Goal: Task Accomplishment & Management: Complete application form

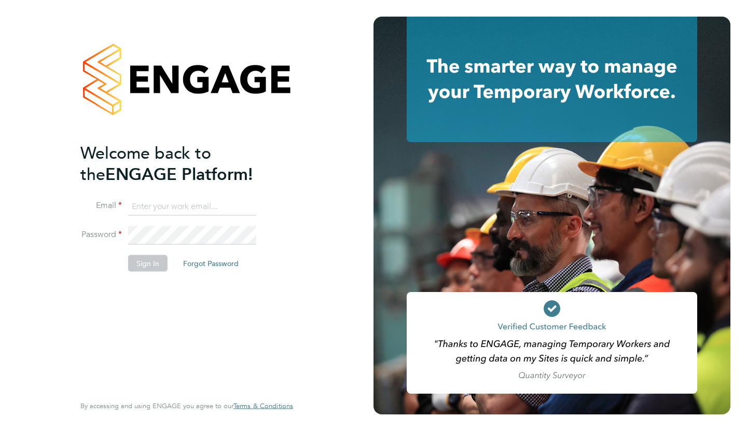
type input "vesowton@hotmail.com"
click at [149, 263] on button "Sign In" at bounding box center [147, 263] width 39 height 17
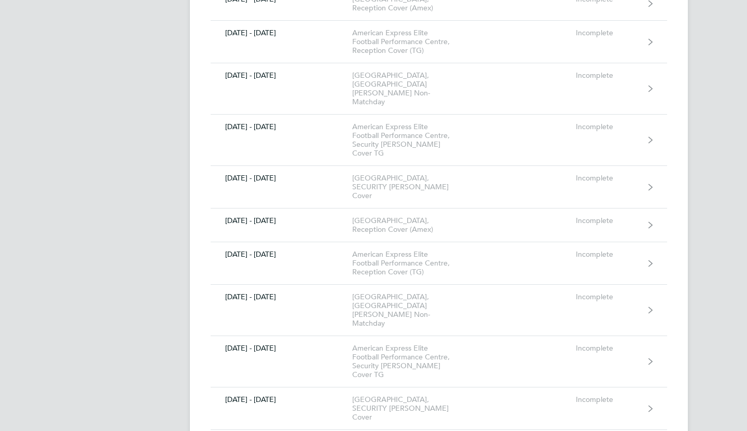
scroll to position [11028, 0]
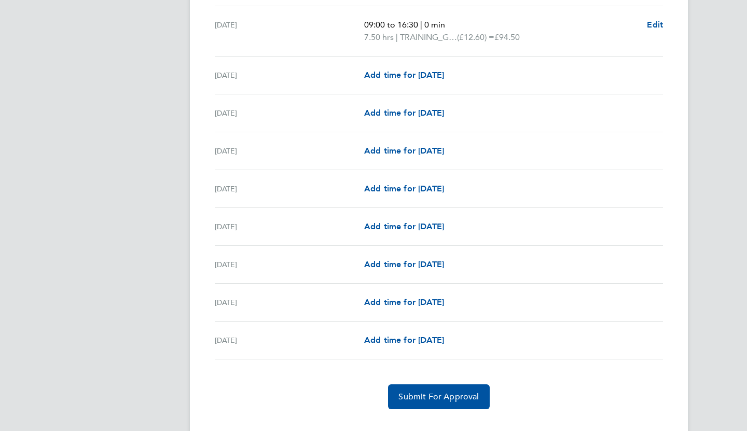
scroll to position [1203, 0]
click at [376, 222] on span "Add time for [DATE]" at bounding box center [404, 227] width 80 height 10
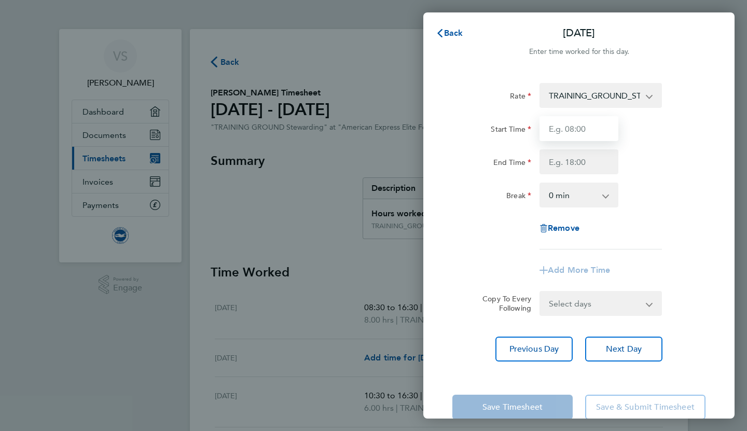
click at [570, 134] on input "Start Time" at bounding box center [579, 128] width 79 height 25
click at [584, 172] on input "End Time" at bounding box center [579, 161] width 79 height 25
type input "16:00"
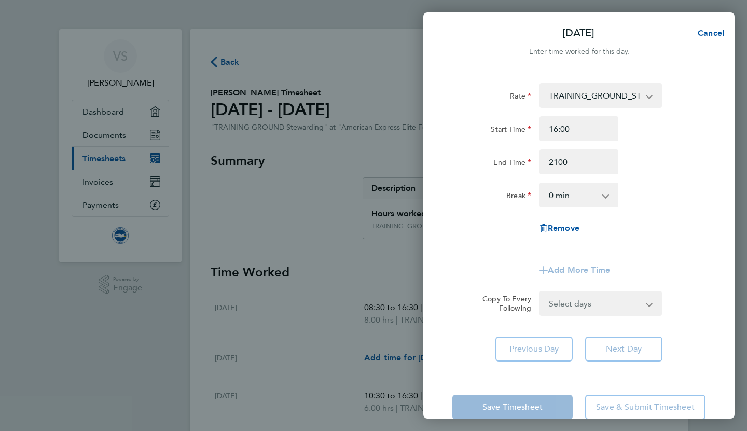
click at [700, 244] on div "Rate TRAINING_GROUND_STEWARDING - 12.60 Start Time 16:00 End Time 2100 Break 0 …" at bounding box center [578, 166] width 253 height 167
type input "21:00"
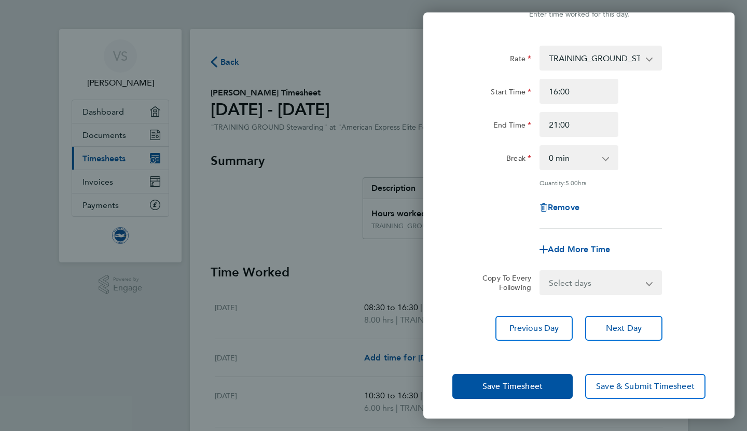
scroll to position [35, 0]
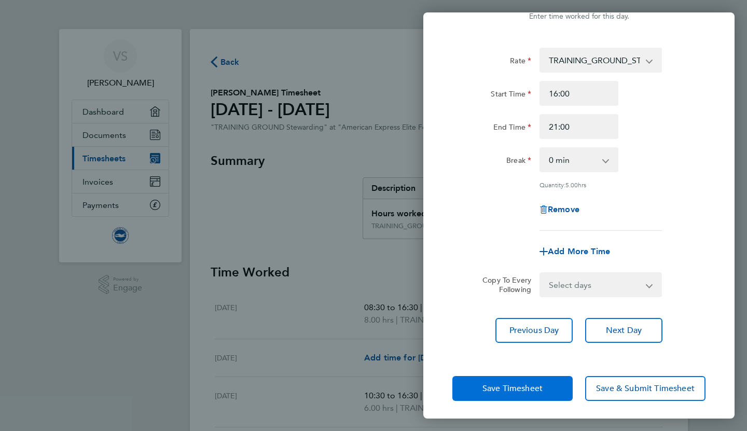
click at [537, 392] on span "Save Timesheet" at bounding box center [513, 388] width 60 height 10
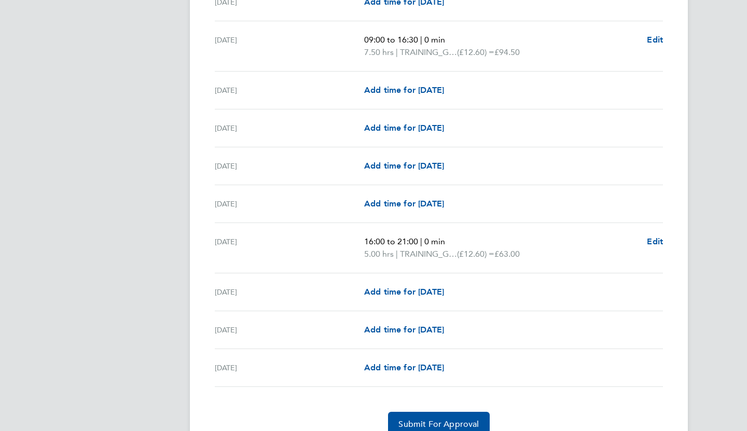
scroll to position [1156, 0]
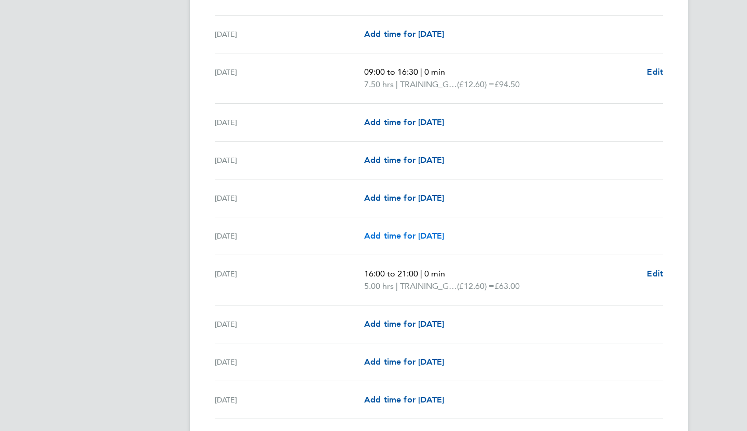
click at [440, 235] on span "Add time for [DATE]" at bounding box center [404, 236] width 80 height 10
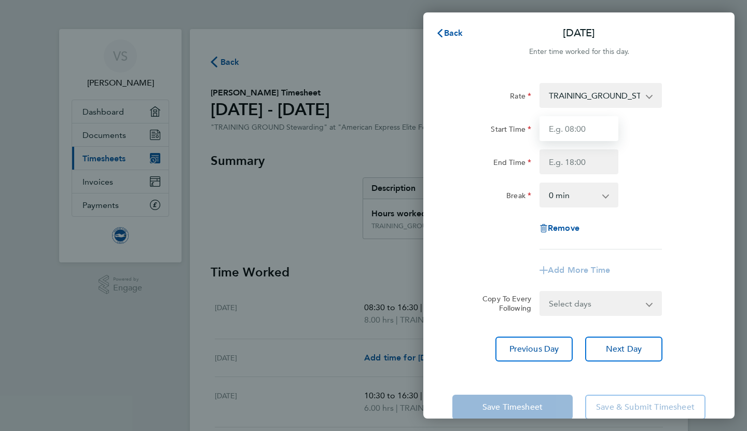
click at [593, 131] on input "Start Time" at bounding box center [579, 128] width 79 height 25
click at [574, 168] on input "End Time" at bounding box center [579, 161] width 79 height 25
type input "16:00"
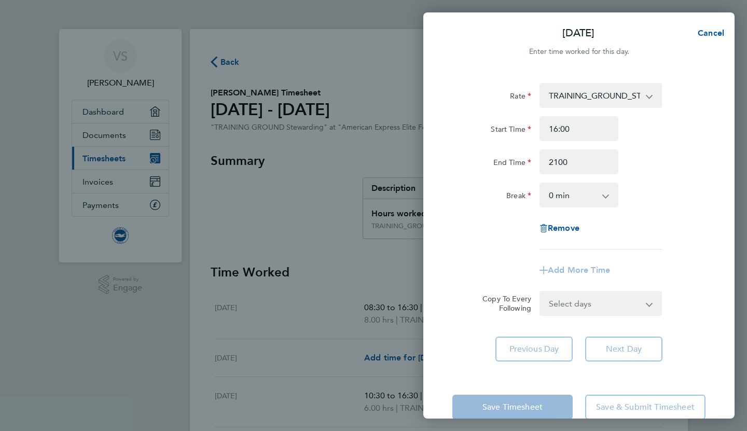
click at [698, 217] on div "Rate TRAINING_GROUND_STEWARDING - 12.60 Start Time 16:00 End Time 2100 Break 0 …" at bounding box center [578, 166] width 253 height 167
type input "21:00"
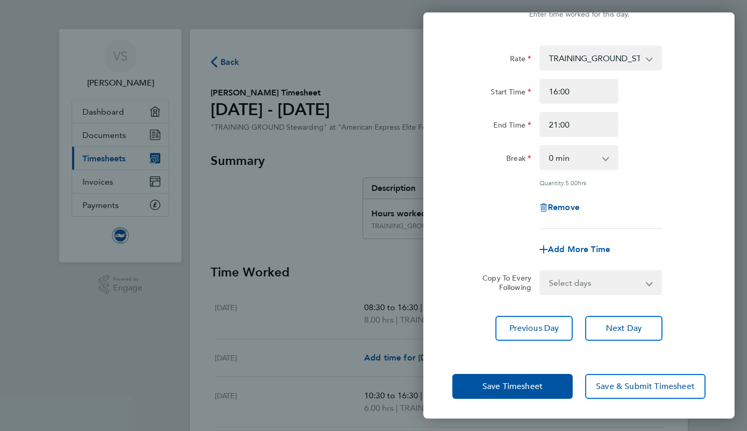
scroll to position [36, 0]
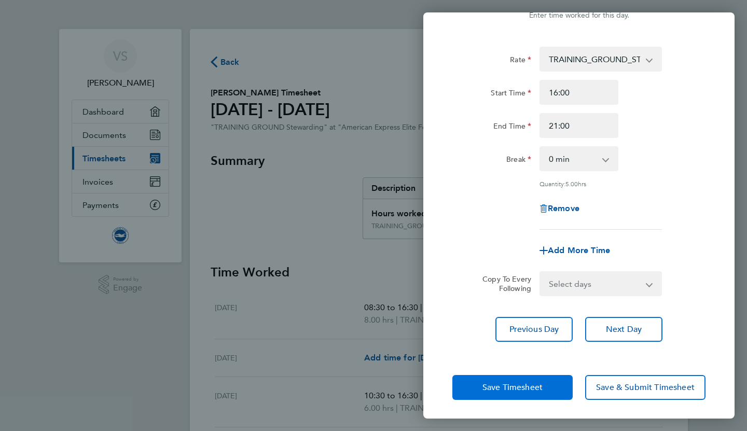
click at [516, 386] on span "Save Timesheet" at bounding box center [513, 387] width 60 height 10
